Goal: Contribute content: Contribute content

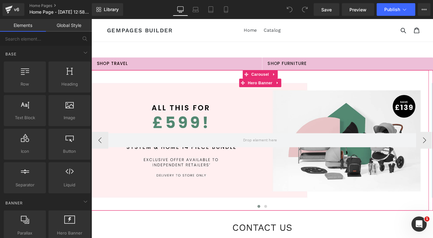
click at [241, 141] on div at bounding box center [281, 155] width 379 height 158
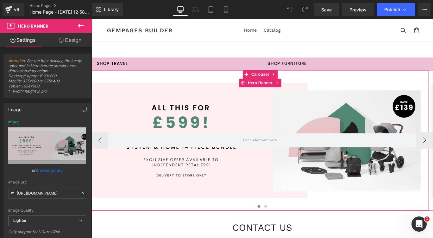
click at [164, 123] on div at bounding box center [281, 155] width 379 height 158
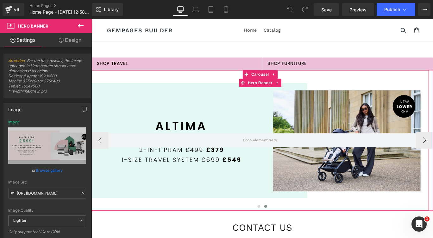
click at [272, 125] on div at bounding box center [281, 155] width 379 height 158
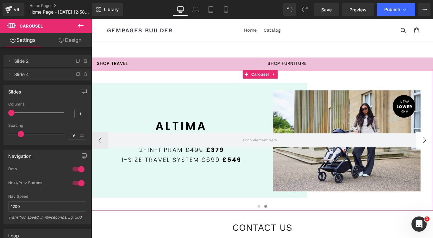
click at [100, 158] on button "‹" at bounding box center [101, 154] width 19 height 19
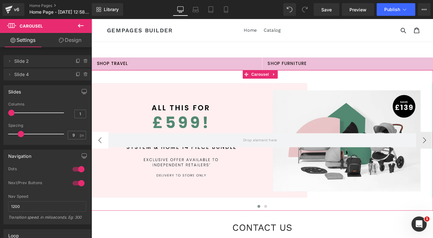
click at [100, 158] on button "‹" at bounding box center [101, 154] width 19 height 19
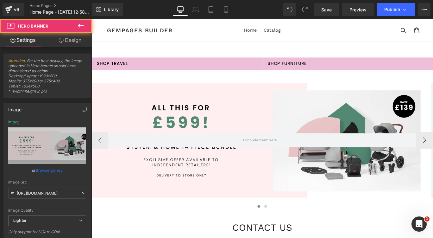
click at [169, 113] on div at bounding box center [281, 155] width 379 height 158
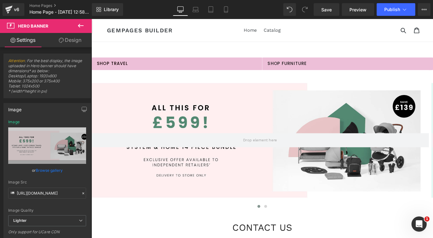
click at [39, 27] on span "Hero Banner" at bounding box center [33, 25] width 30 height 5
click at [79, 24] on icon at bounding box center [81, 26] width 8 height 8
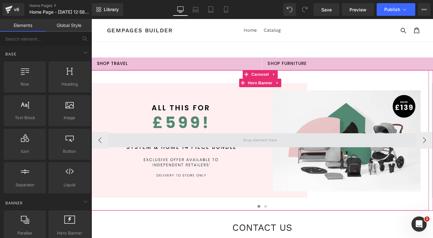
click at [161, 160] on span at bounding box center [281, 155] width 379 height 16
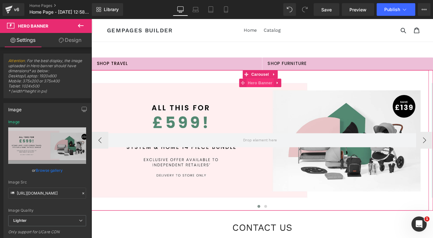
click at [277, 90] on span "Hero Banner" at bounding box center [281, 91] width 31 height 10
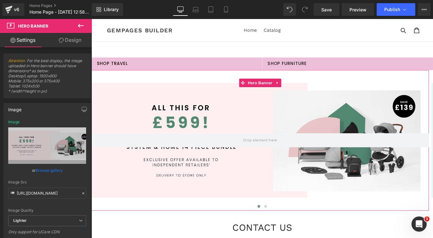
click at [69, 42] on link "Design" at bounding box center [70, 40] width 46 height 14
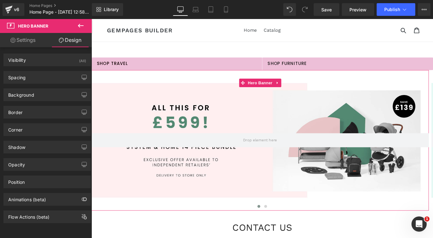
click at [28, 41] on link "Settings" at bounding box center [23, 40] width 46 height 14
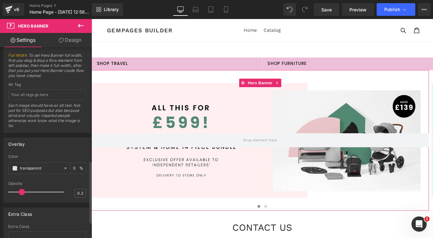
scroll to position [398, 0]
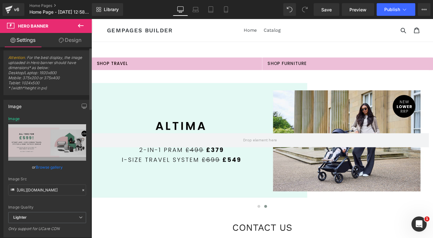
scroll to position [0, 0]
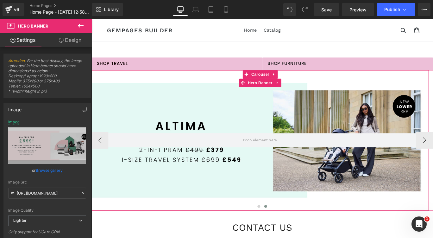
click at [236, 180] on div at bounding box center [281, 155] width 379 height 158
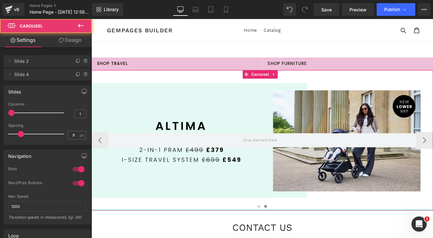
click at [282, 233] on div at bounding box center [283, 233] width 383 height 2
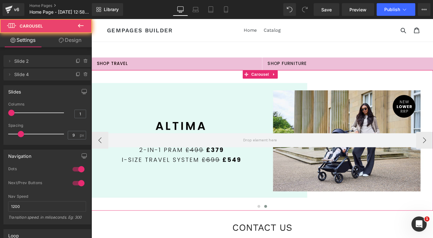
click at [286, 228] on button at bounding box center [287, 229] width 8 height 6
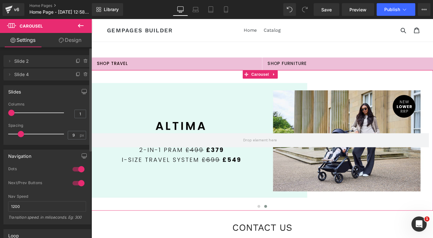
click at [9, 67] on div "Delete Cancel Slide 2 Slide 2 Name Slide 2 Delete Cancel Slide 4 Slide 4 Name S…" at bounding box center [46, 67] width 87 height 27
click at [8, 64] on span at bounding box center [10, 61] width 8 height 8
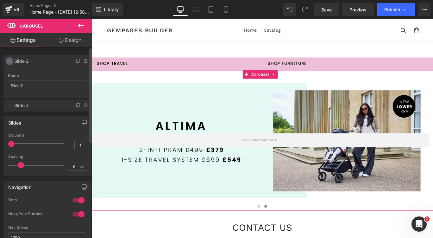
click at [8, 64] on span at bounding box center [10, 61] width 8 height 8
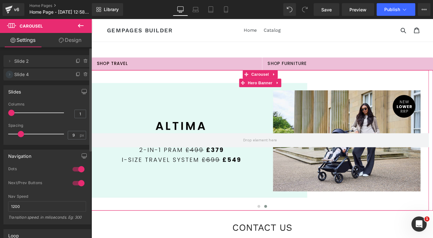
click at [8, 77] on icon at bounding box center [9, 74] width 5 height 5
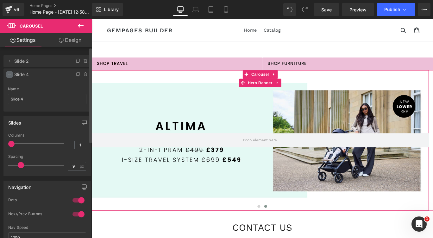
click at [8, 77] on icon at bounding box center [9, 74] width 5 height 5
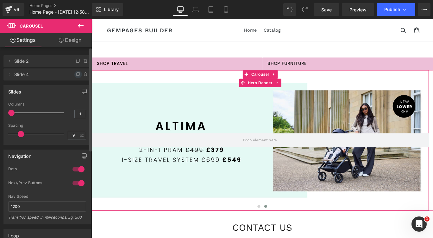
click at [74, 77] on span at bounding box center [78, 75] width 8 height 8
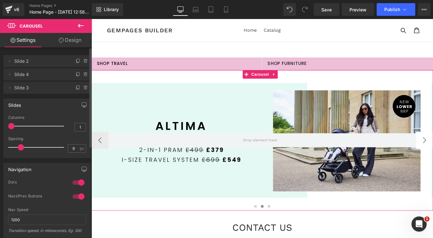
click at [25, 89] on span "Slide 3" at bounding box center [40, 88] width 53 height 12
click at [32, 90] on span "Slide 3" at bounding box center [40, 88] width 53 height 12
click at [29, 87] on span "Slide 3" at bounding box center [40, 88] width 53 height 12
click at [26, 87] on span "Slide 3" at bounding box center [40, 88] width 53 height 12
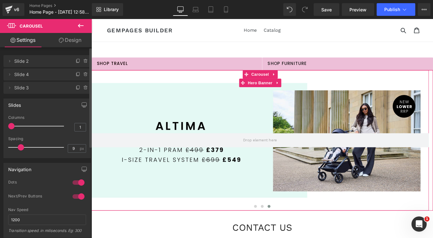
click at [20, 88] on span "Slide 3" at bounding box center [40, 88] width 53 height 12
click at [17, 83] on span "Slide 3" at bounding box center [40, 88] width 53 height 12
click at [16, 87] on span "Slide 3" at bounding box center [40, 88] width 53 height 12
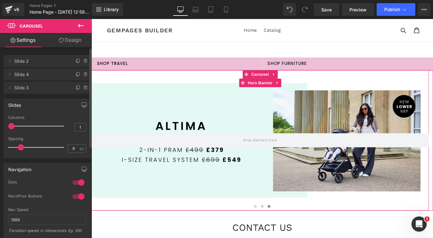
click at [16, 87] on span "Slide 3" at bounding box center [40, 88] width 53 height 12
click at [40, 88] on span "Slide 3" at bounding box center [40, 88] width 53 height 12
click at [220, 173] on div at bounding box center [281, 155] width 379 height 158
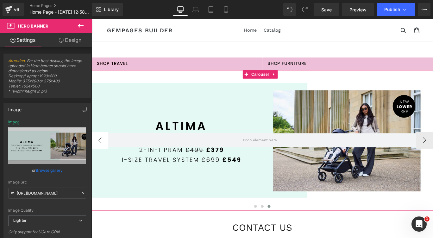
click at [101, 155] on button "‹" at bounding box center [101, 154] width 19 height 19
click at [226, 139] on div at bounding box center [281, 155] width 379 height 158
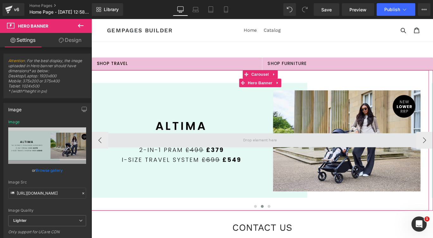
click at [103, 154] on button "‹" at bounding box center [101, 154] width 19 height 19
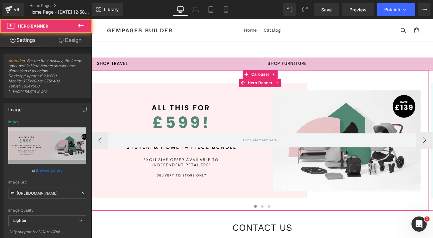
click at [191, 137] on div at bounding box center [281, 155] width 379 height 158
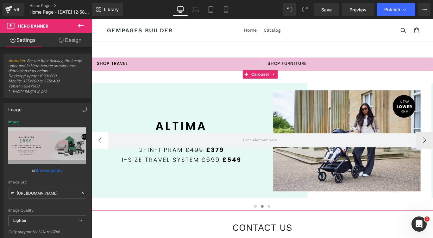
click at [103, 158] on button "‹" at bounding box center [101, 154] width 19 height 19
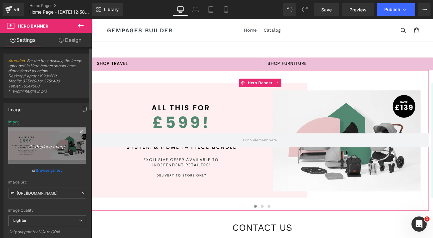
click at [53, 146] on icon "Replace Image" at bounding box center [47, 146] width 51 height 8
type input "C:\fakepath\IB55898 September Campaign_Nimbus Launch Retail Banner_B2B_V2.webp"
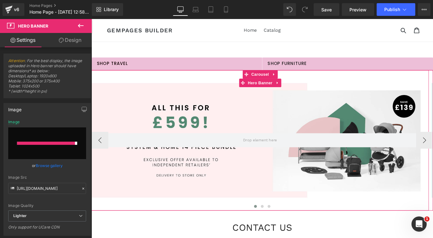
type input "https://ucarecdn.com/0eba07a0-43e6-4b92-9487-52250abfed54/-/format/auto/-/previ…"
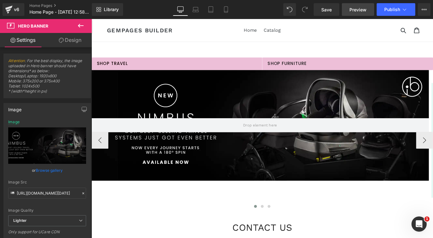
click at [354, 7] on span "Preview" at bounding box center [358, 9] width 17 height 7
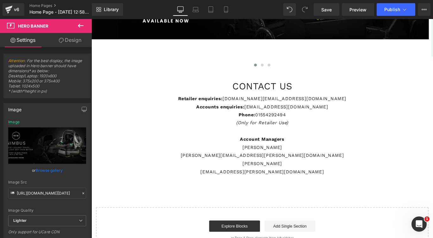
scroll to position [263, 0]
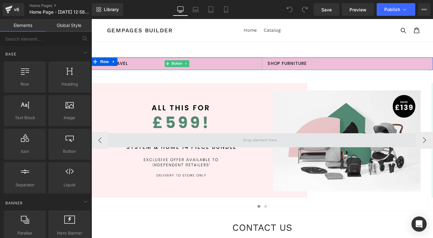
click at [210, 156] on span at bounding box center [281, 155] width 379 height 16
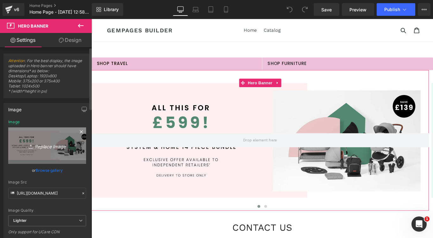
click at [30, 148] on icon at bounding box center [31, 147] width 4 height 1
type input "C:\fakepath\IB55898 September Campaign_Nimbus Launch Retail Banner_B2B_V2.webp"
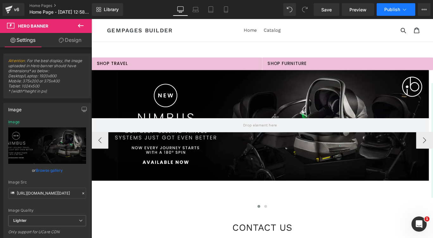
click at [392, 12] on span "Publish" at bounding box center [393, 9] width 16 height 5
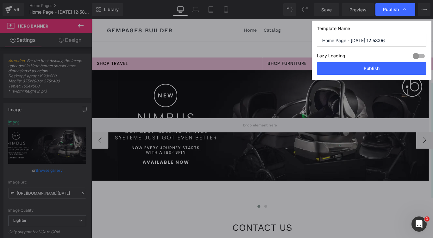
click at [392, 12] on span "Publish" at bounding box center [391, 10] width 16 height 6
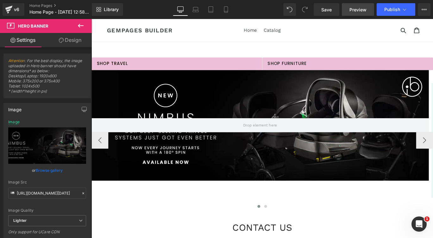
click at [354, 10] on span "Preview" at bounding box center [358, 9] width 17 height 7
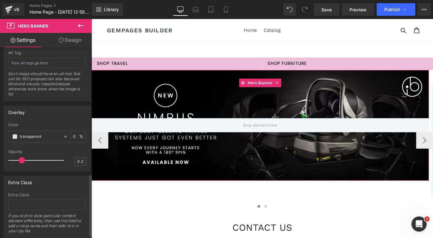
scroll to position [398, 0]
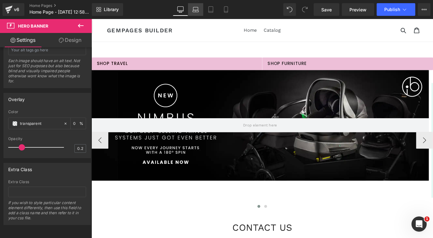
click at [196, 12] on icon at bounding box center [196, 11] width 6 height 2
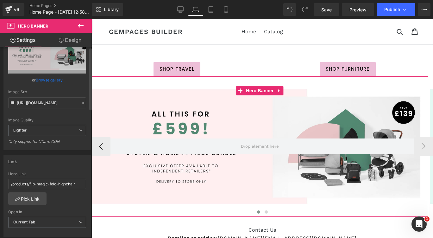
scroll to position [0, 0]
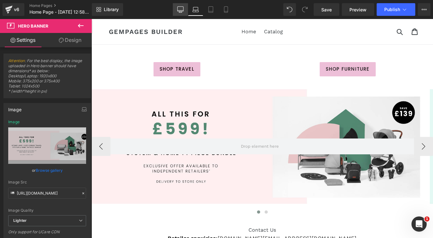
click at [186, 13] on link "Desktop" at bounding box center [180, 9] width 15 height 13
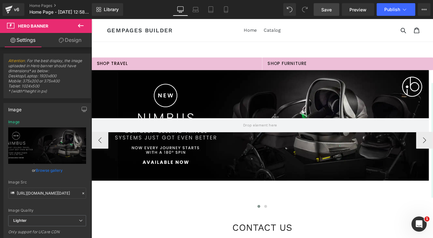
click at [322, 7] on span "Save" at bounding box center [327, 9] width 10 height 7
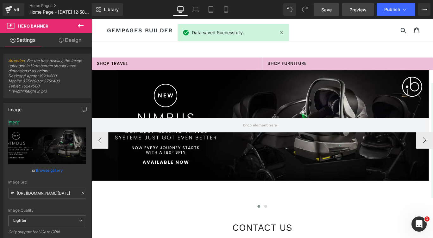
click at [347, 13] on link "Preview" at bounding box center [358, 9] width 32 height 13
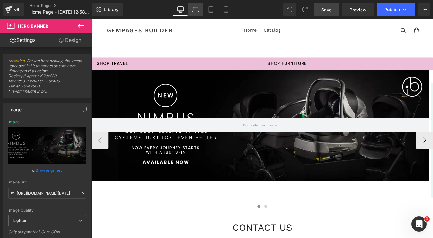
click at [201, 8] on link "Laptop" at bounding box center [195, 9] width 15 height 13
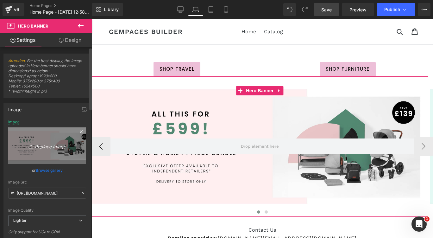
click at [55, 148] on icon "Replace Image" at bounding box center [47, 146] width 51 height 8
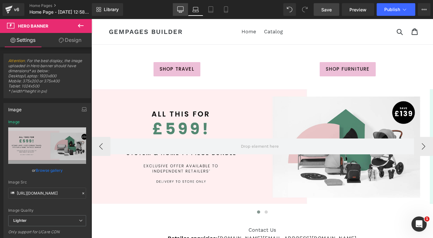
click at [181, 9] on icon at bounding box center [180, 9] width 6 height 6
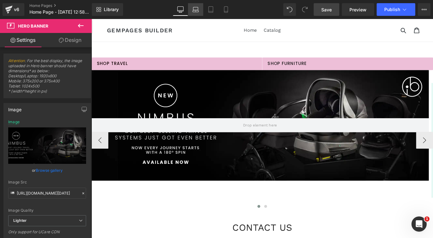
click at [191, 10] on link "Laptop" at bounding box center [195, 9] width 15 height 13
type input "[URL][DOMAIN_NAME]"
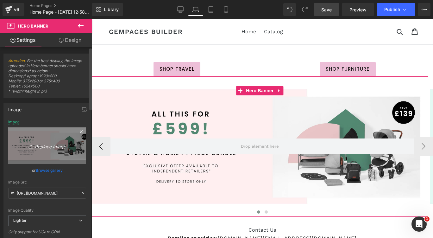
click at [57, 138] on link "Replace Image" at bounding box center [47, 145] width 78 height 36
type input "C:\fakepath\IB55898 September Campaign_Nimbus Launch Retail Banner_B2B_V2.webp"
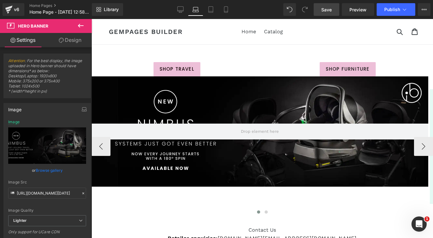
click at [322, 9] on span "Save" at bounding box center [327, 9] width 10 height 7
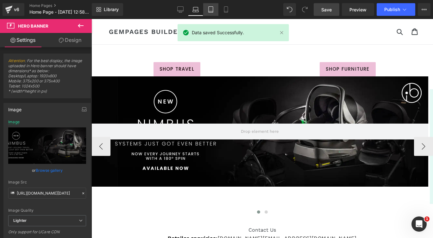
click at [206, 9] on link "Tablet" at bounding box center [210, 9] width 15 height 13
type input "[URL][DOMAIN_NAME]"
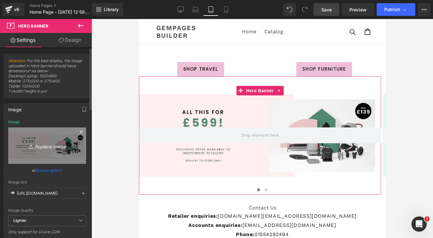
click at [59, 149] on icon "Replace Image" at bounding box center [47, 146] width 51 height 8
type input "C:\fakepath\Untitled design (4).jpg"
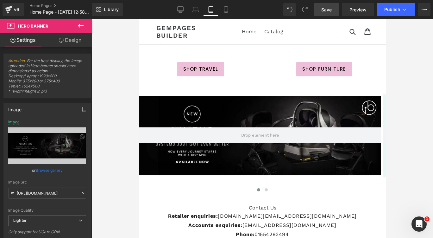
click at [327, 9] on span "Save" at bounding box center [327, 9] width 10 height 7
click at [231, 14] on link "Mobile" at bounding box center [226, 9] width 15 height 13
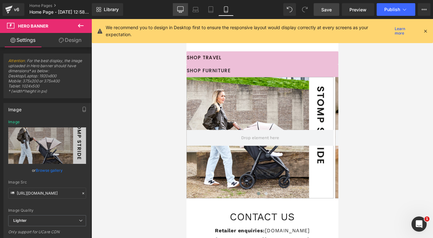
click at [176, 3] on div "Library Mobile Desktop Laptop Tablet Mobile Save Preview Publish Scheduled View…" at bounding box center [263, 9] width 342 height 19
click at [183, 10] on icon at bounding box center [180, 9] width 6 height 6
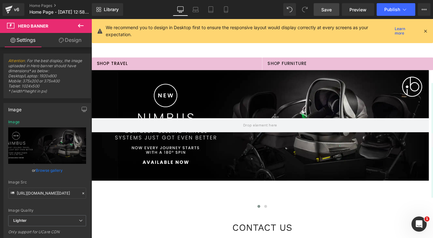
click at [334, 13] on link "Save" at bounding box center [327, 9] width 26 height 13
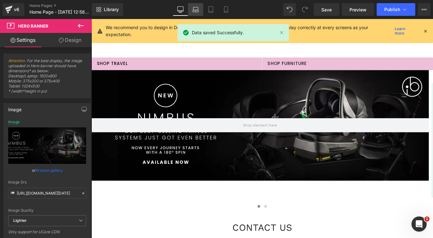
click at [194, 11] on icon at bounding box center [196, 9] width 6 height 6
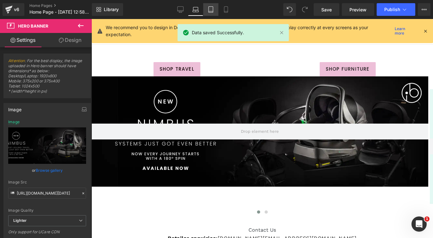
click at [209, 12] on icon at bounding box center [211, 10] width 4 height 6
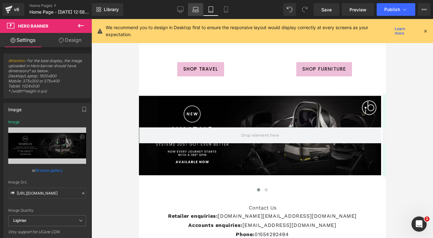
click at [190, 12] on link "Laptop" at bounding box center [195, 9] width 15 height 13
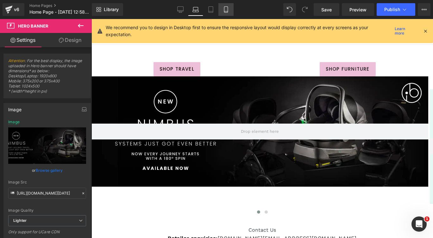
click at [225, 12] on icon at bounding box center [226, 9] width 6 height 6
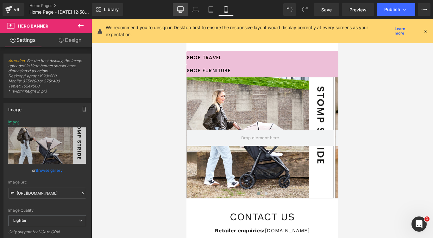
click at [182, 10] on icon at bounding box center [180, 9] width 6 height 6
type input "[URL][DOMAIN_NAME][DATE]"
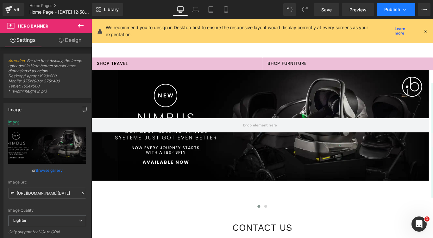
click at [408, 8] on button "Publish" at bounding box center [396, 9] width 39 height 13
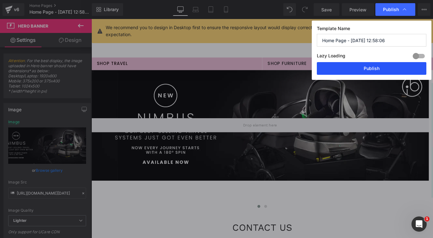
drag, startPoint x: 385, startPoint y: 63, endPoint x: 329, endPoint y: 50, distance: 57.6
click at [385, 63] on button "Publish" at bounding box center [372, 68] width 110 height 13
